Goal: Navigation & Orientation: Find specific page/section

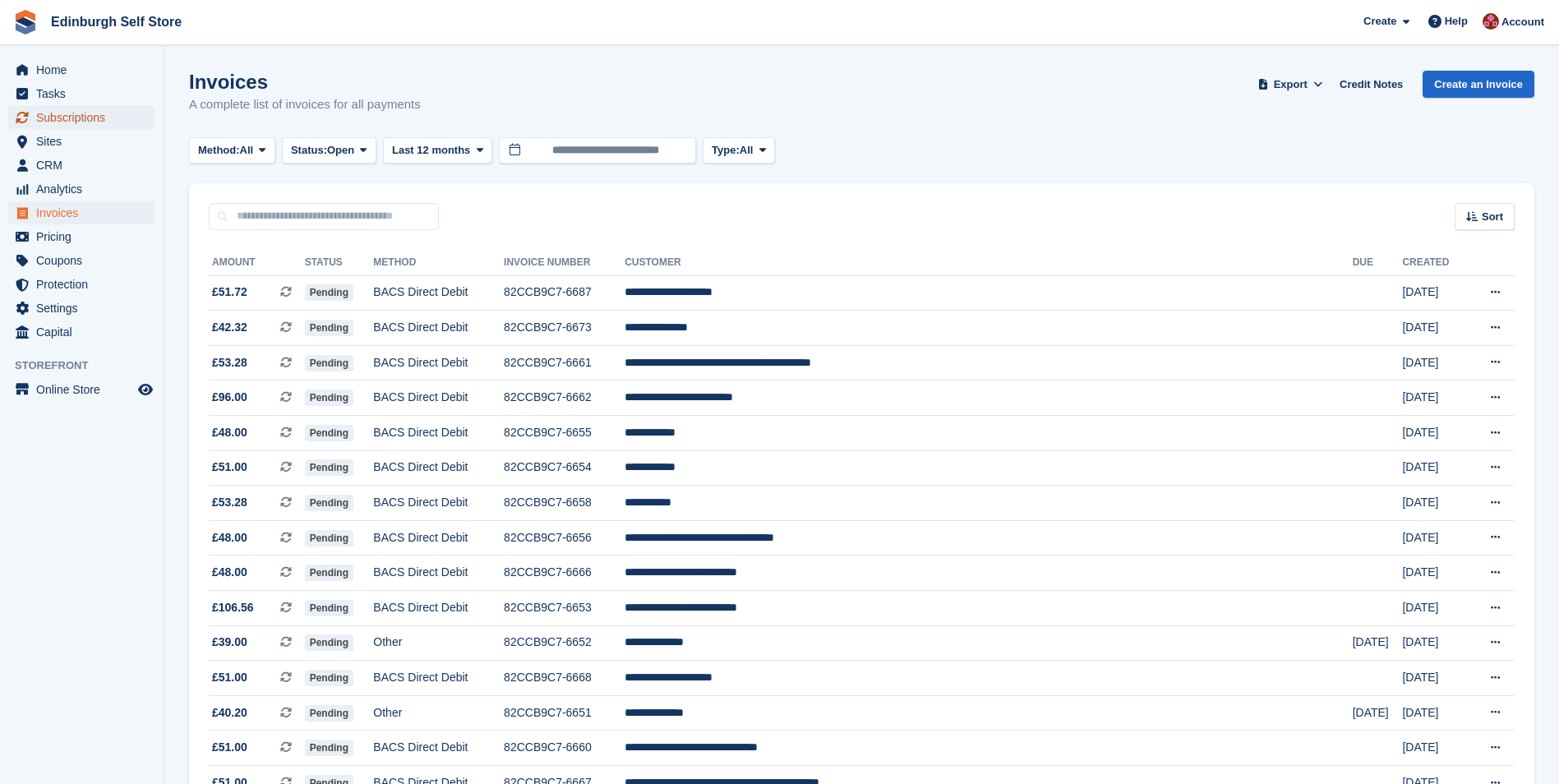
click at [91, 118] on span "Subscriptions" at bounding box center [85, 118] width 99 height 23
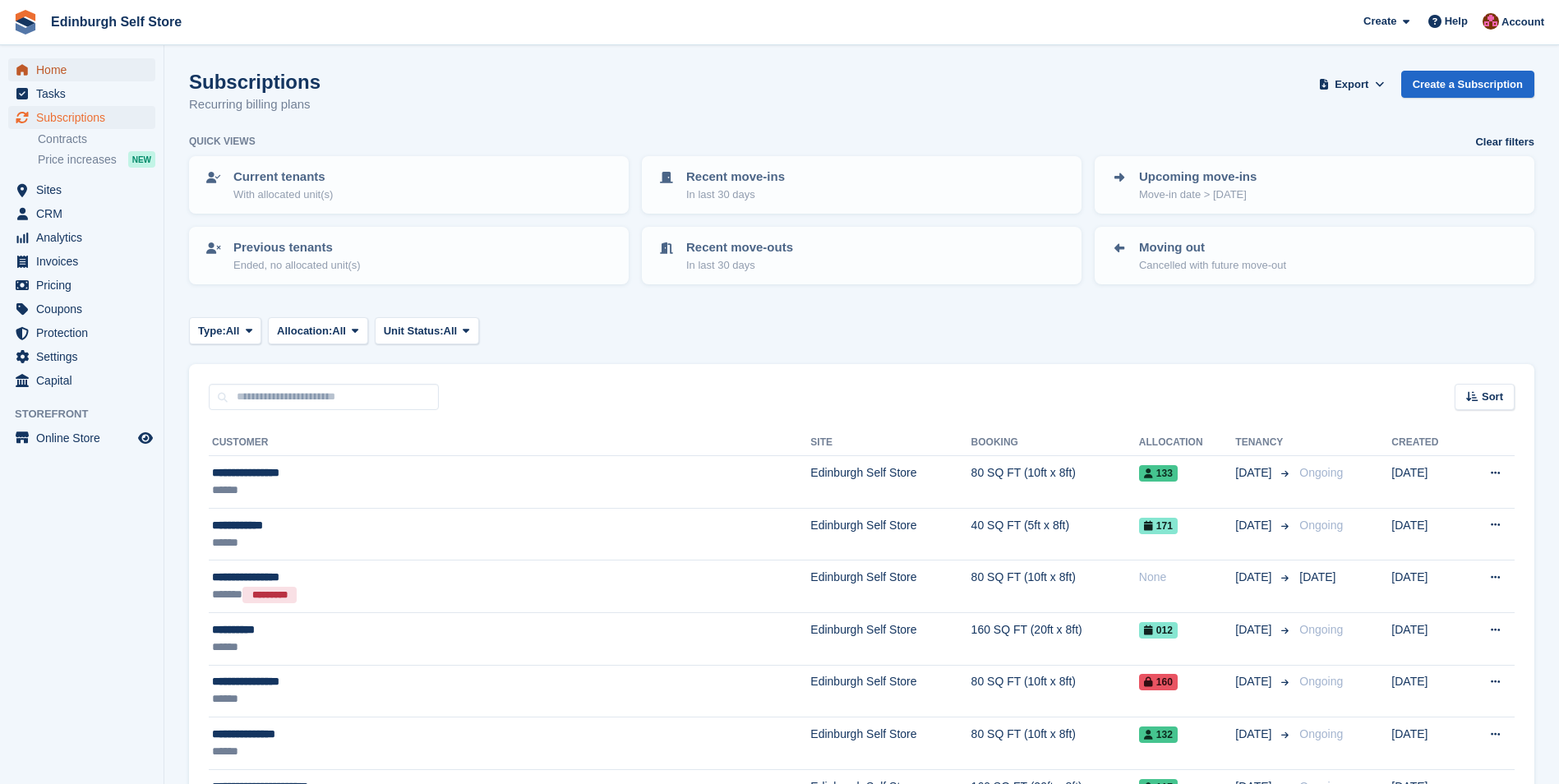
click at [68, 69] on span "Home" at bounding box center [85, 70] width 99 height 23
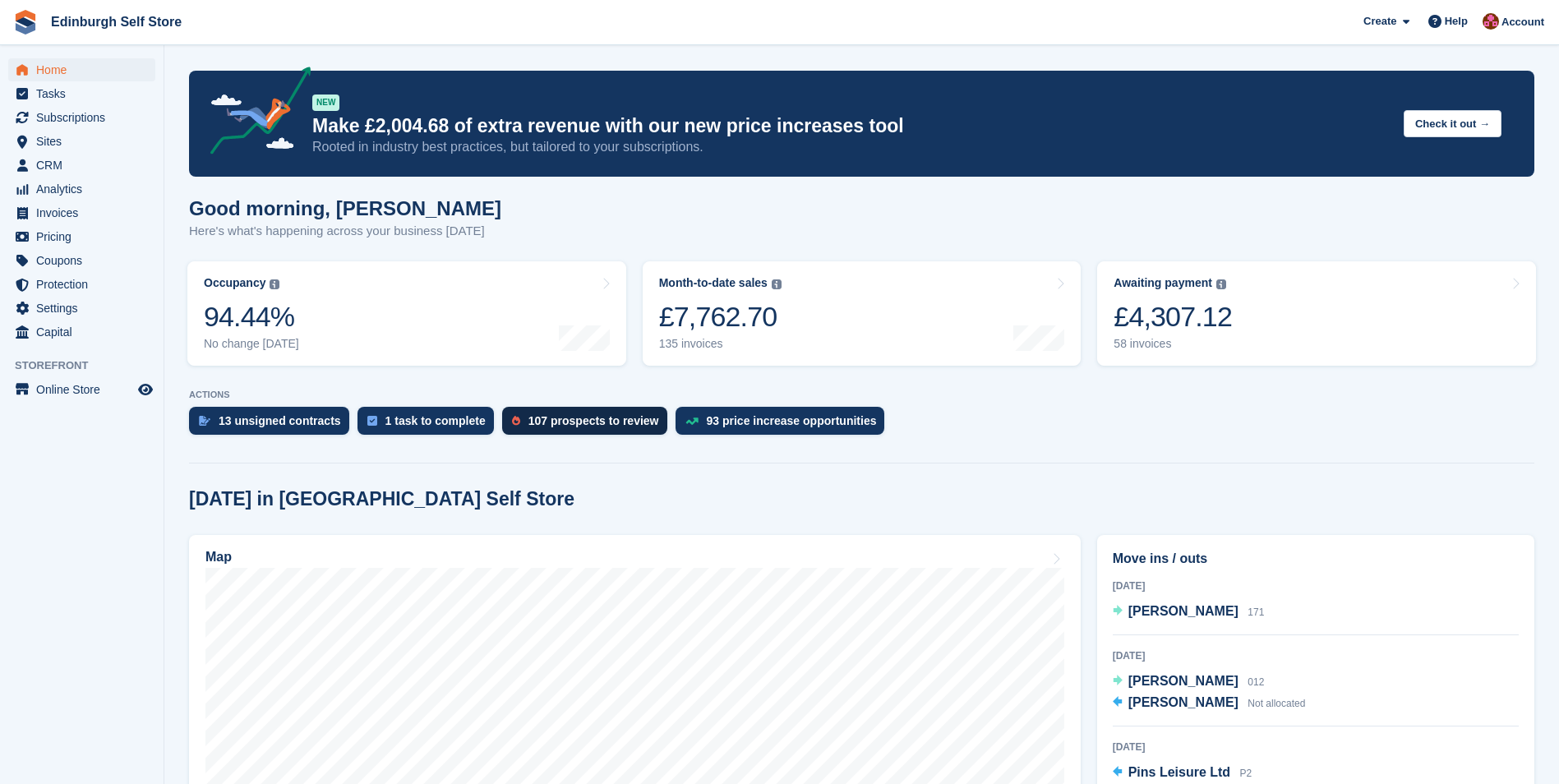
click at [560, 423] on div "107 prospects to review" at bounding box center [593, 421] width 131 height 13
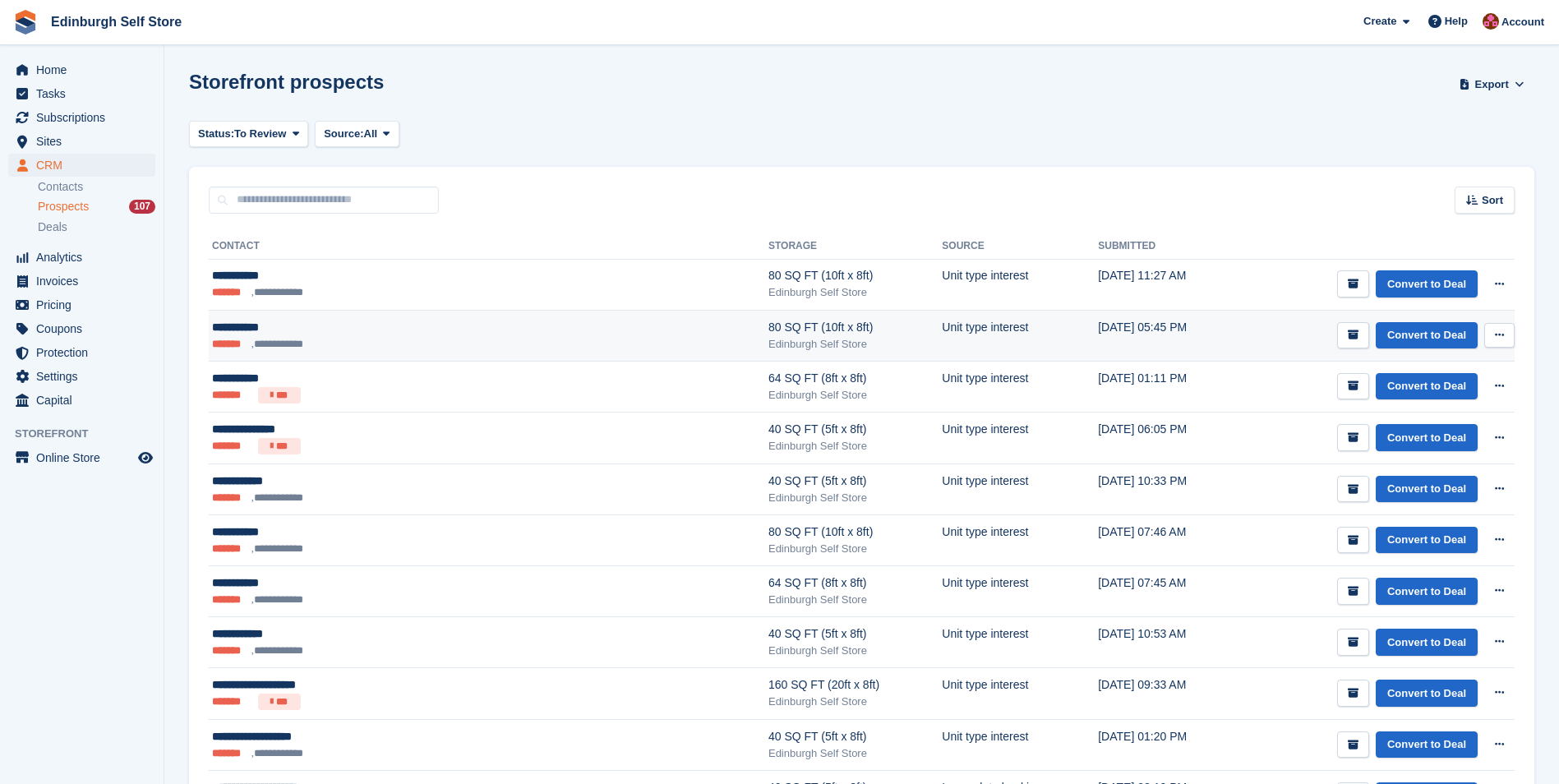
click at [768, 336] on div "Edinburgh Self Store" at bounding box center [855, 344] width 173 height 16
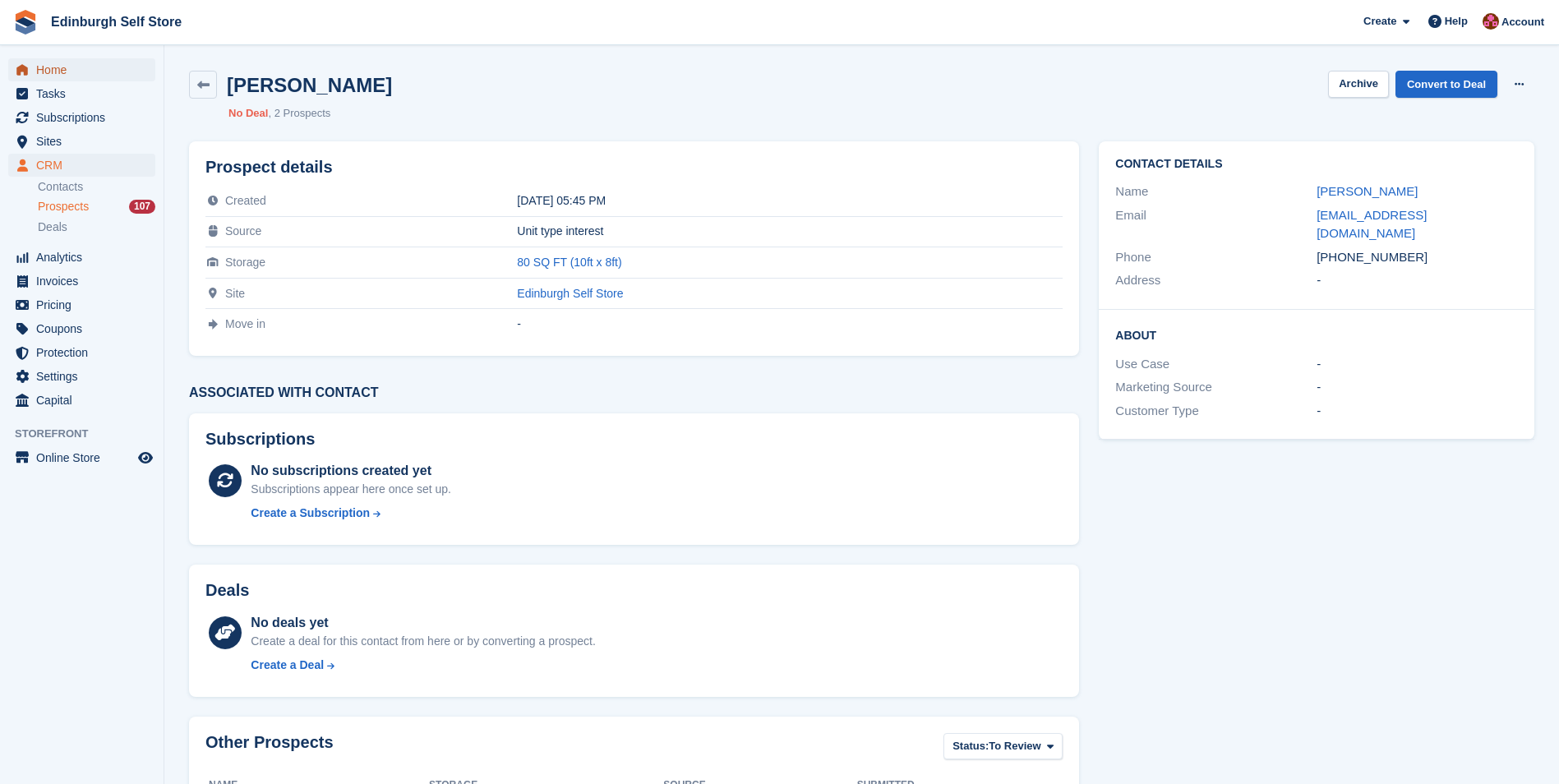
click at [68, 76] on span "Home" at bounding box center [85, 70] width 99 height 23
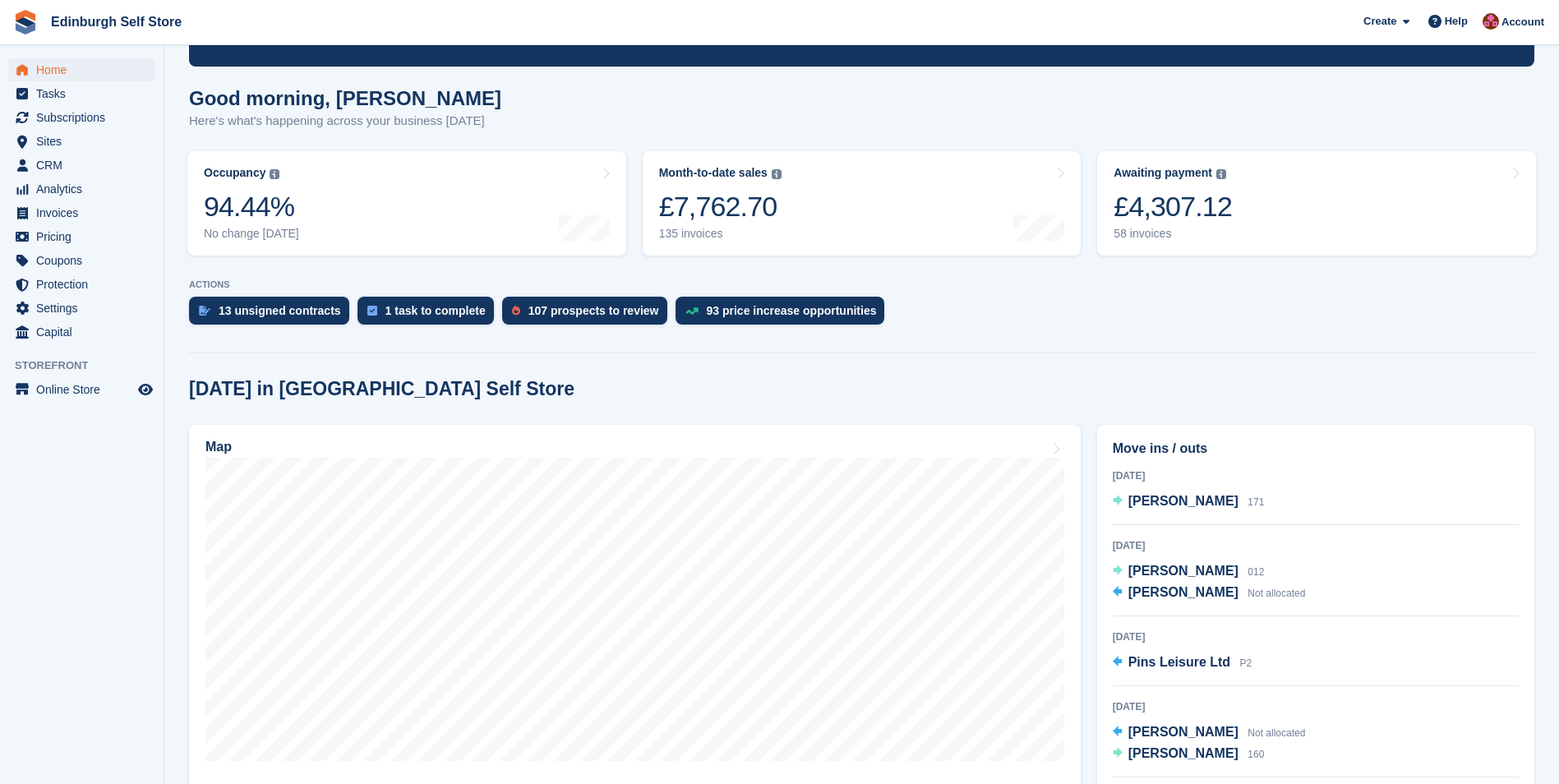
scroll to position [247, 0]
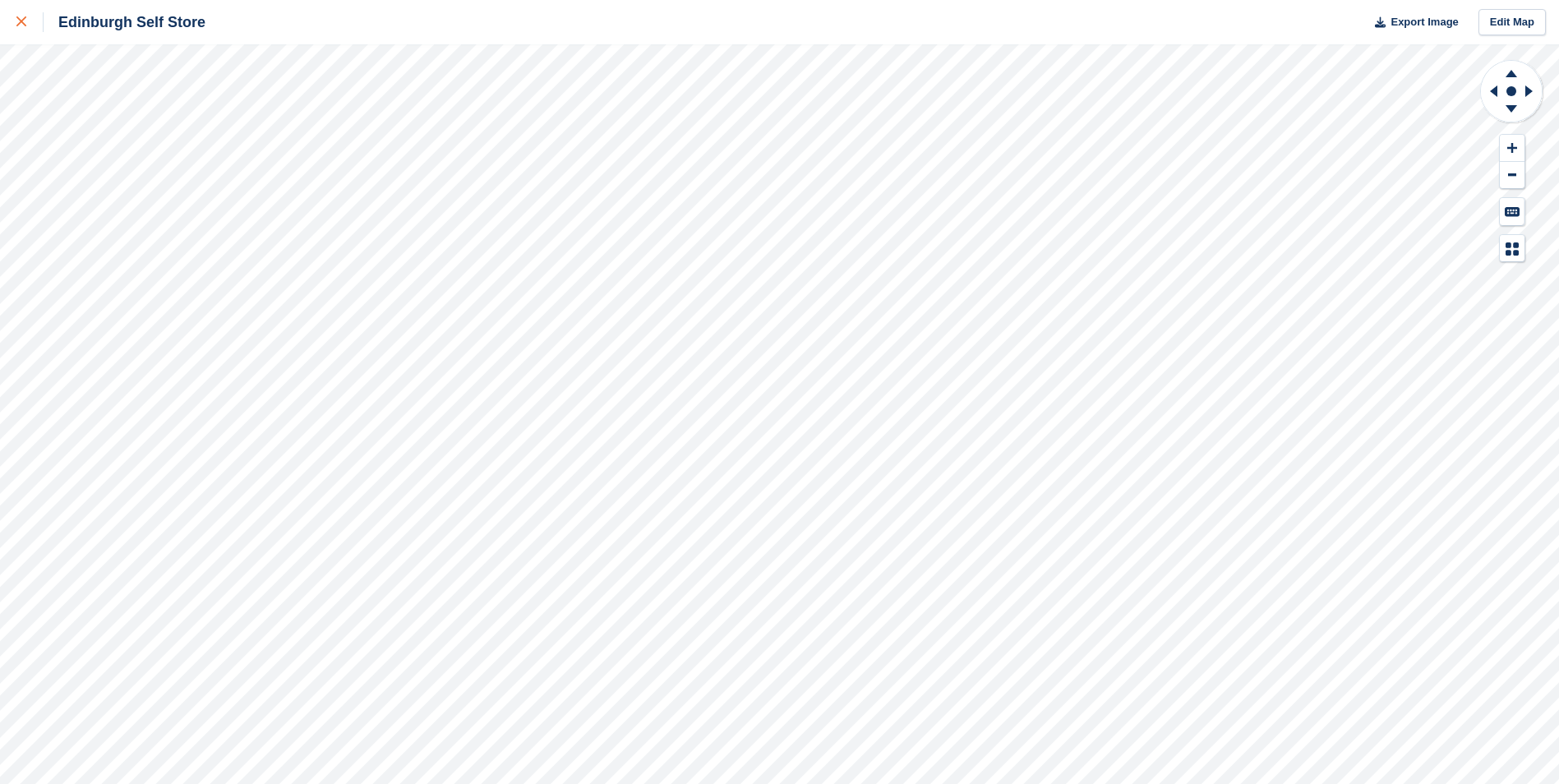
click at [25, 18] on icon at bounding box center [21, 21] width 10 height 10
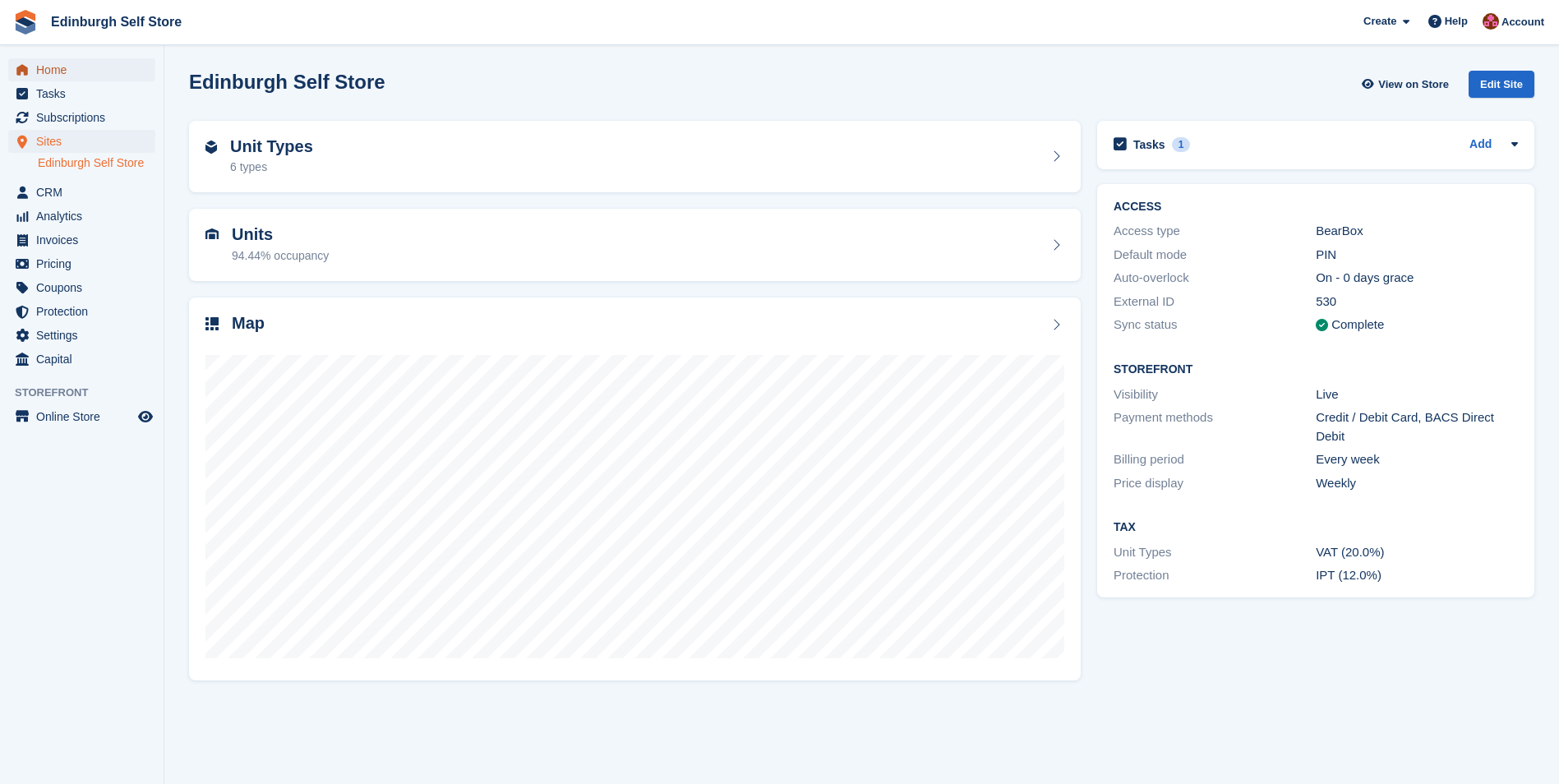
click at [63, 70] on span "Home" at bounding box center [85, 70] width 99 height 23
